Goal: Information Seeking & Learning: Learn about a topic

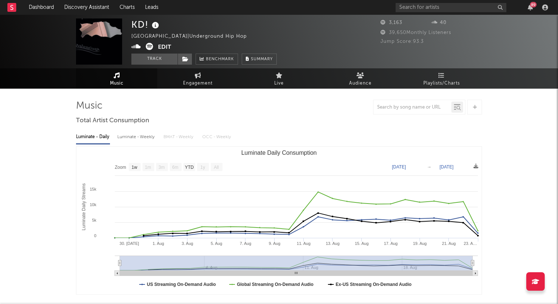
select select "1w"
click at [70, 5] on link "Discovery Assistant" at bounding box center [86, 7] width 55 height 15
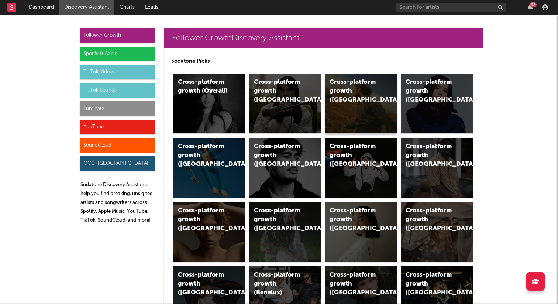
click at [369, 84] on div "Cross-platform growth ([GEOGRAPHIC_DATA])" at bounding box center [355, 91] width 50 height 27
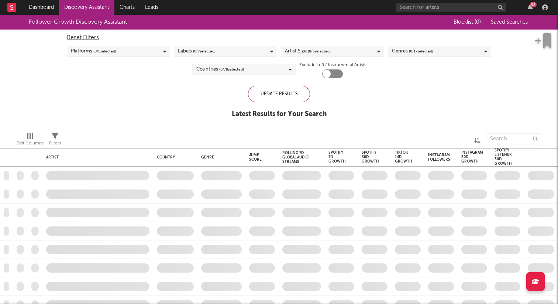
checkbox input "true"
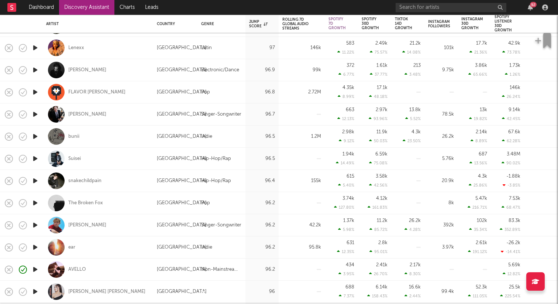
click at [34, 156] on icon "button" at bounding box center [35, 158] width 8 height 9
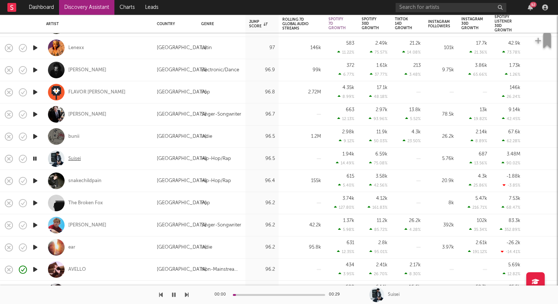
click at [73, 158] on div "Suisei" at bounding box center [74, 158] width 13 height 7
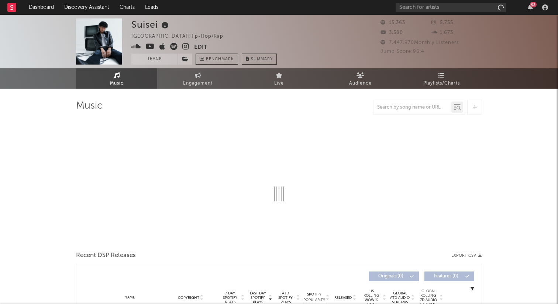
select select "6m"
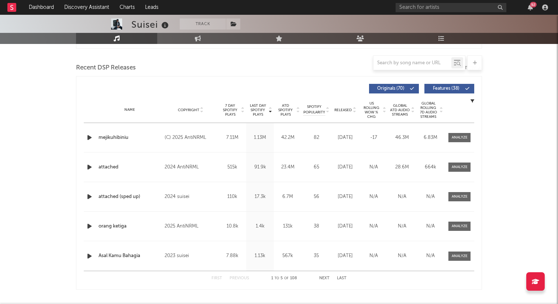
scroll to position [297, 0]
